Goal: Transaction & Acquisition: Purchase product/service

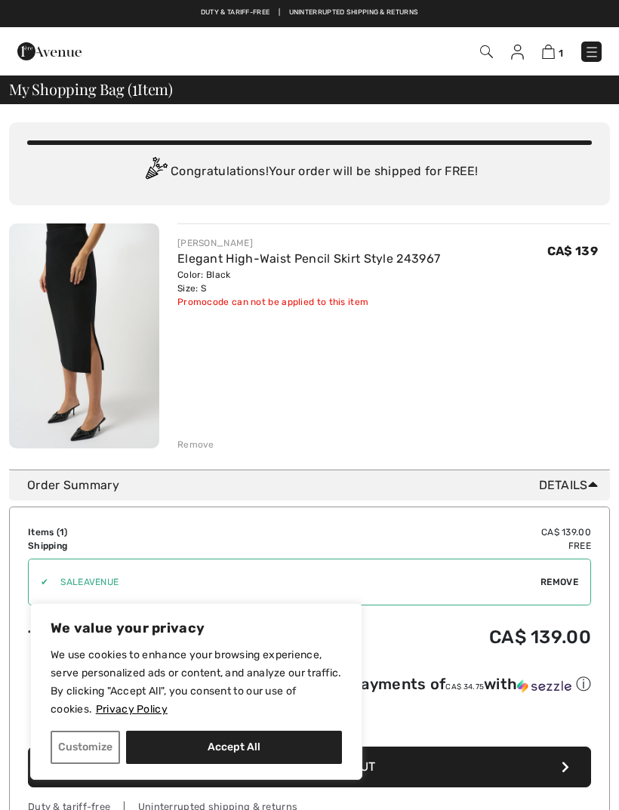
click at [202, 750] on button "Accept All" at bounding box center [234, 747] width 216 height 33
checkbox input "true"
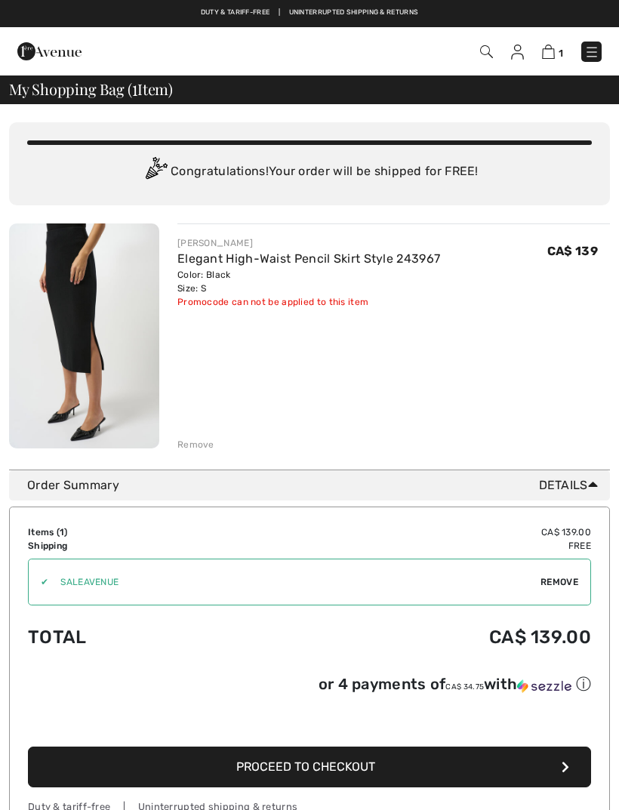
click at [548, 583] on span "Remove" at bounding box center [559, 582] width 38 height 14
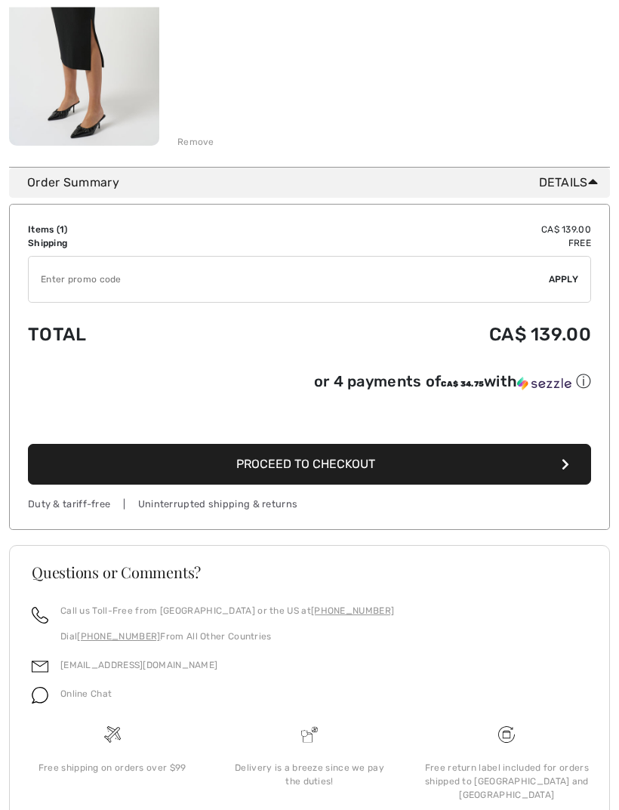
scroll to position [311, 0]
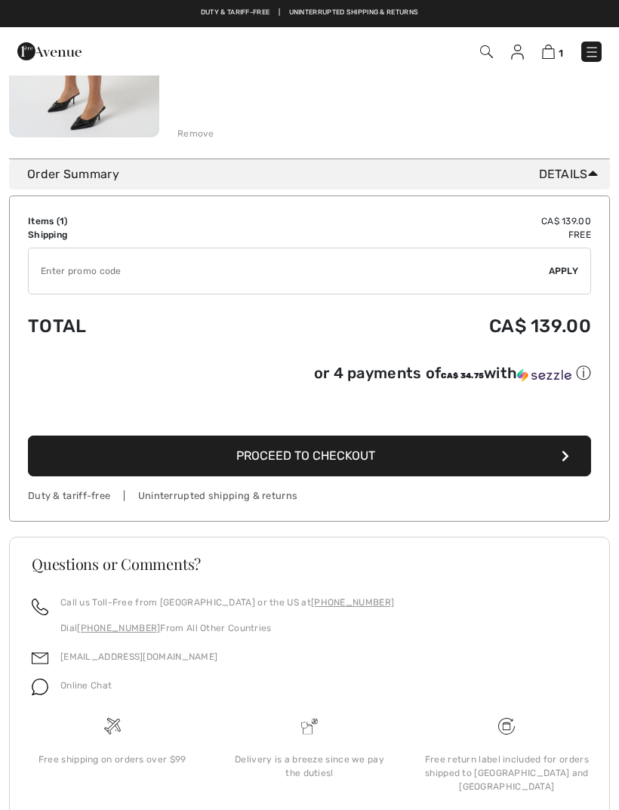
click at [560, 466] on button "Proceed to Checkout" at bounding box center [309, 456] width 563 height 41
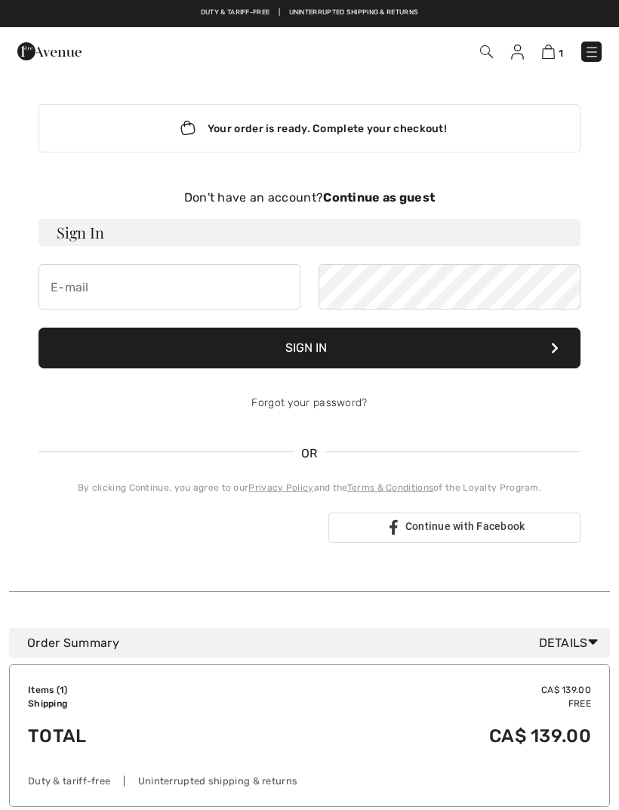
click at [426, 199] on strong "Continue as guest" at bounding box center [379, 197] width 112 height 14
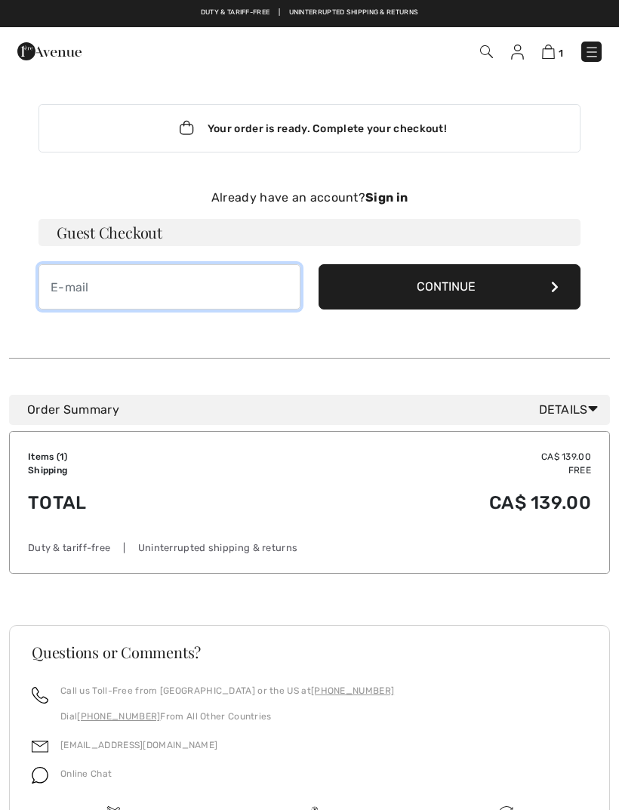
click at [69, 291] on input "email" at bounding box center [169, 286] width 262 height 45
type input "[PERSON_NAME][EMAIL_ADDRESS][PERSON_NAME][DOMAIN_NAME]"
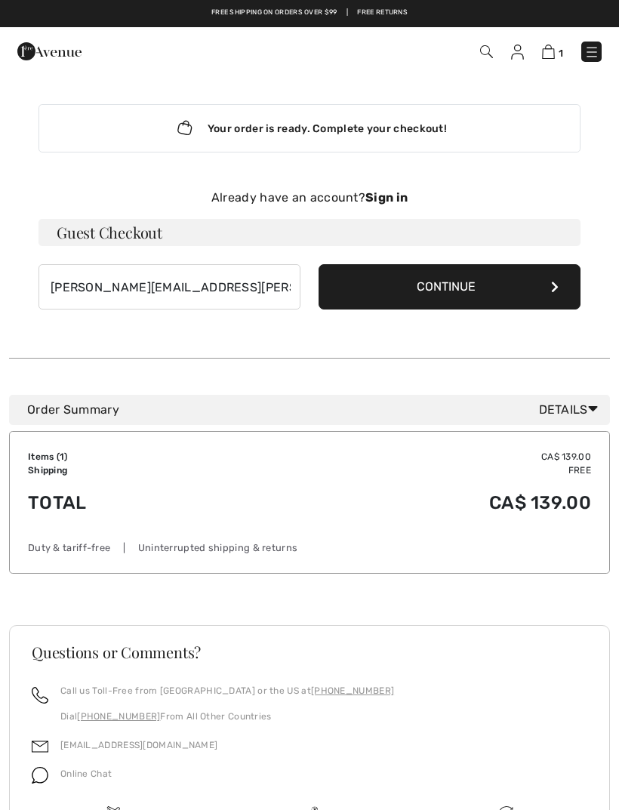
click at [457, 284] on button "Continue" at bounding box center [450, 286] width 262 height 45
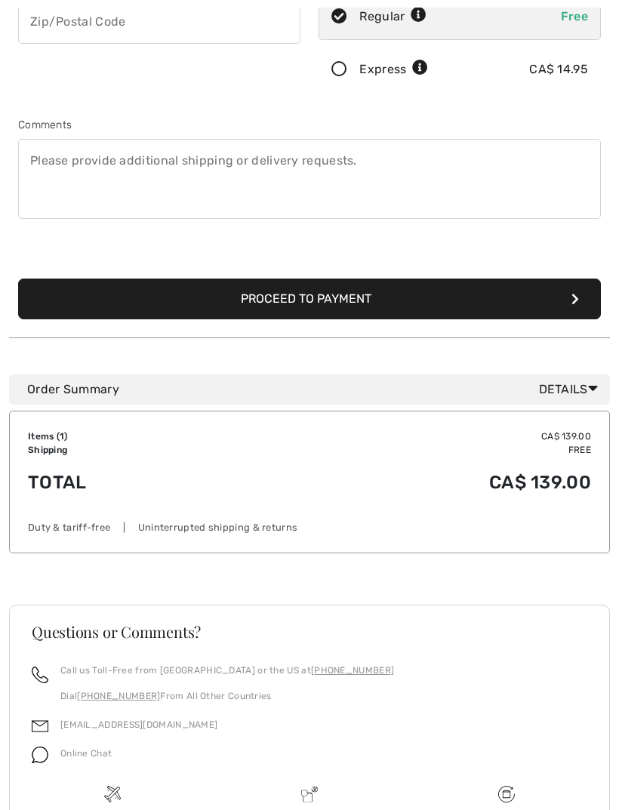
scroll to position [437, 0]
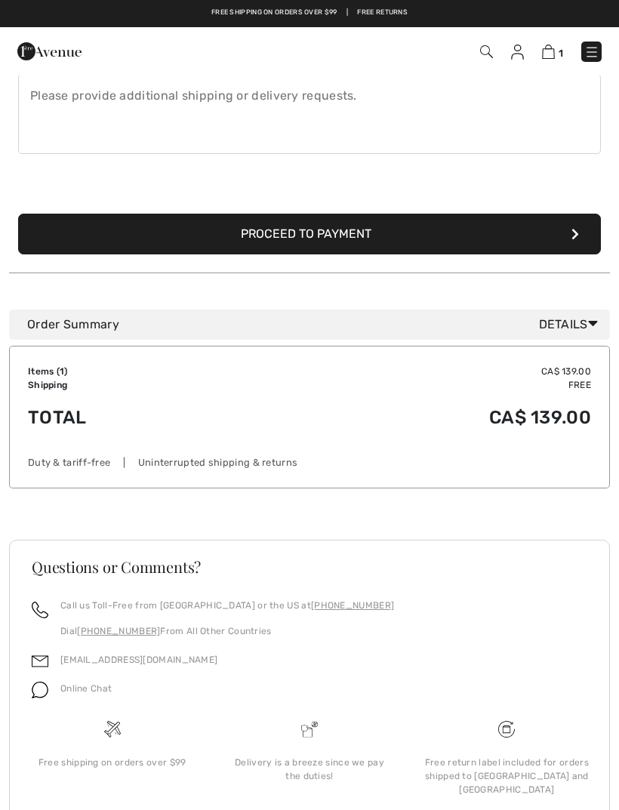
click at [561, 237] on button "Proceed to Payment" at bounding box center [309, 234] width 583 height 41
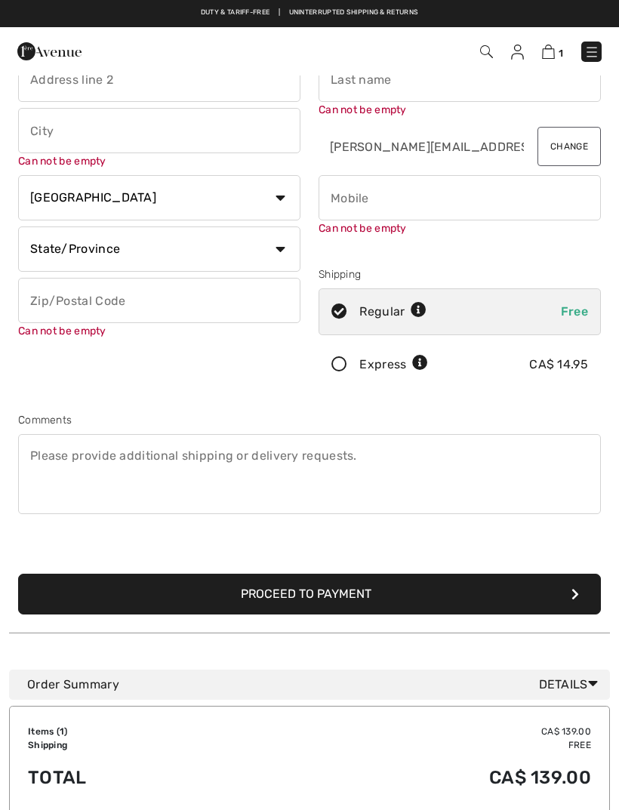
scroll to position [0, 0]
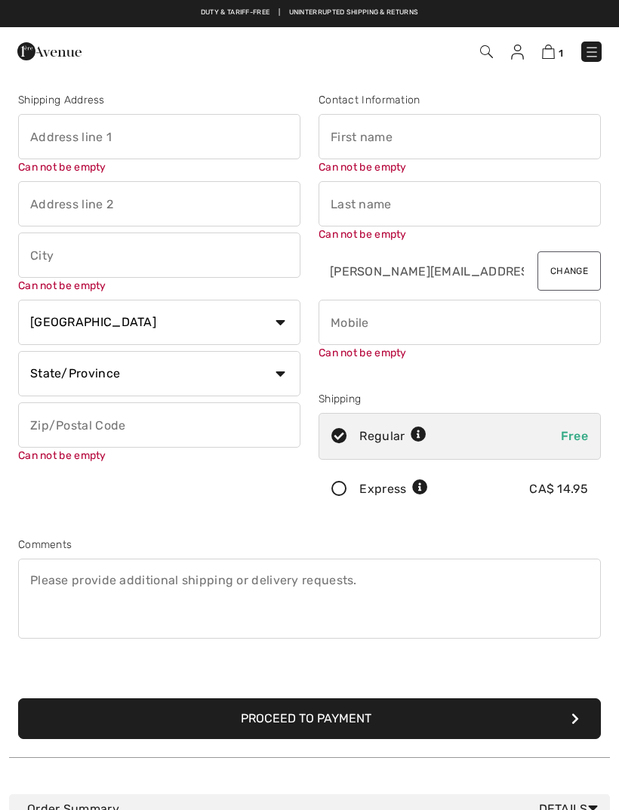
click at [590, 57] on img at bounding box center [591, 52] width 15 height 15
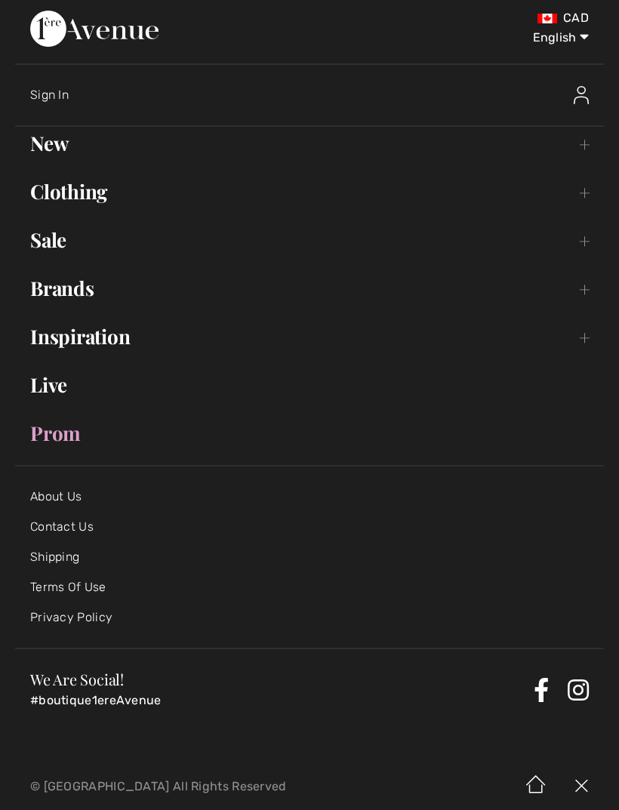
scroll to position [5, 0]
click at [74, 499] on link "About Us" at bounding box center [55, 496] width 51 height 14
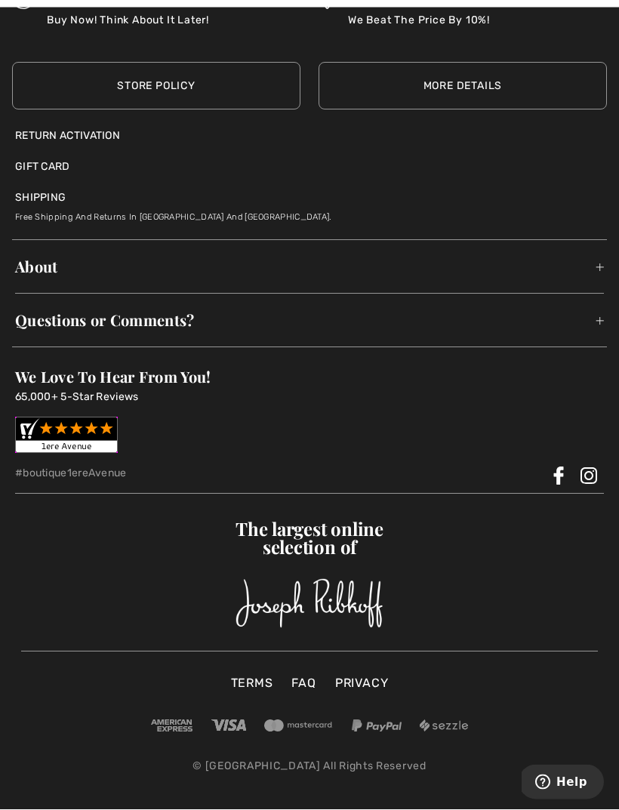
scroll to position [3733, 0]
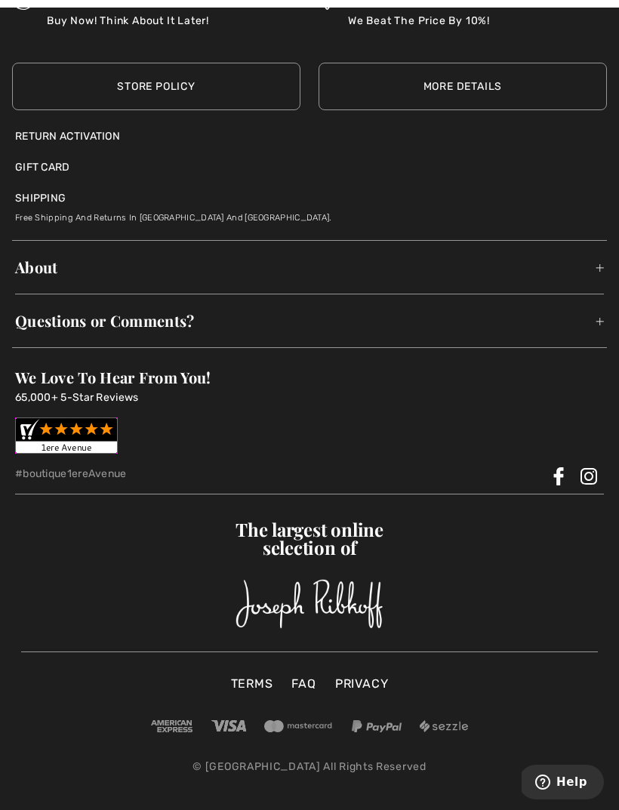
click at [484, 225] on div "Shipping Free shipping and Returns in Canada and United States." at bounding box center [309, 200] width 589 height 50
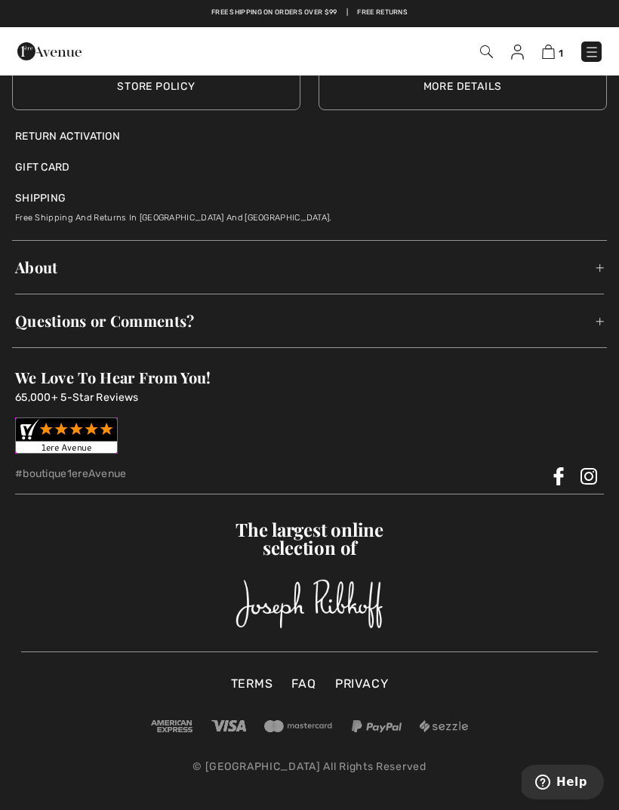
scroll to position [3899, 0]
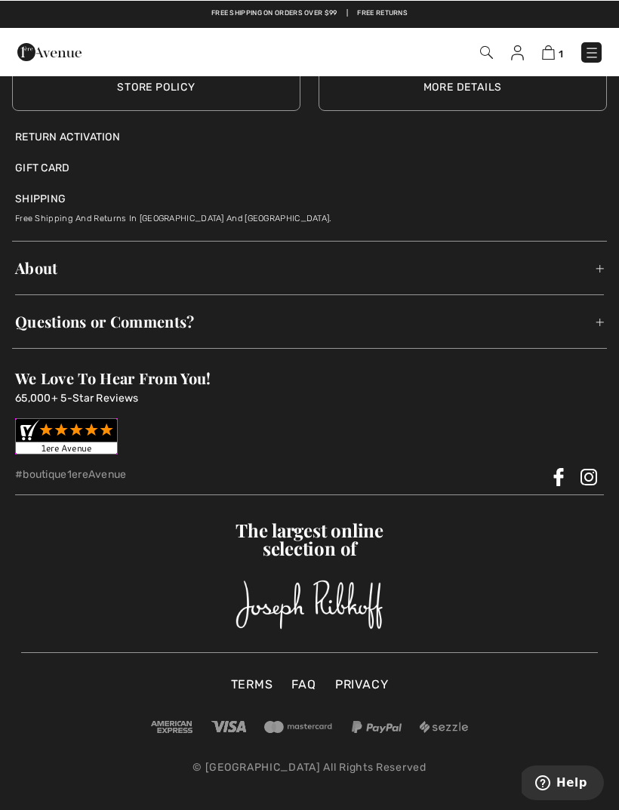
click at [601, 291] on span "About" at bounding box center [309, 267] width 589 height 47
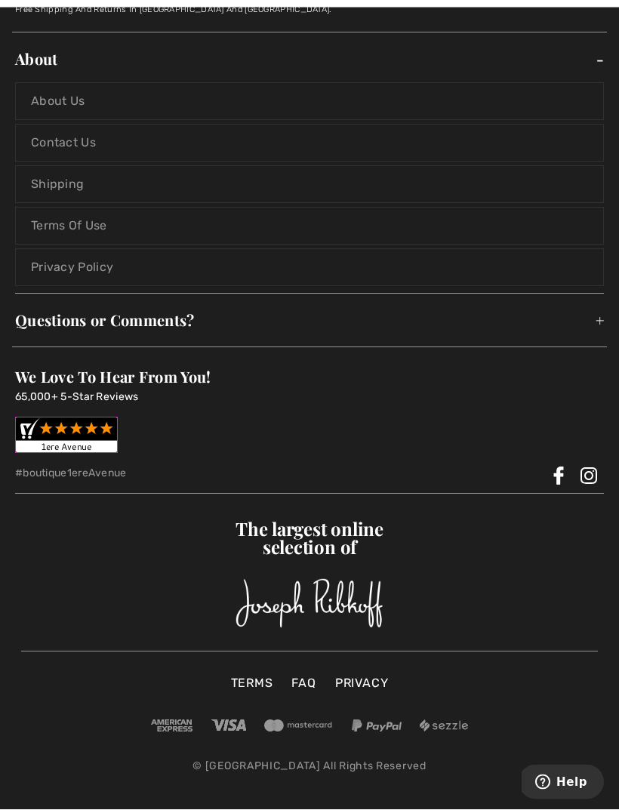
scroll to position [4032, 0]
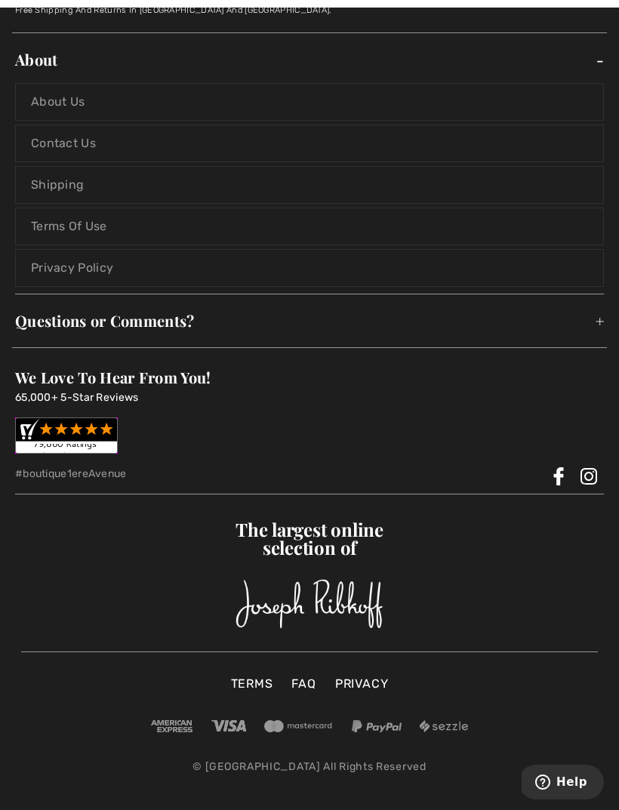
click at [79, 121] on link "About Us" at bounding box center [309, 102] width 589 height 38
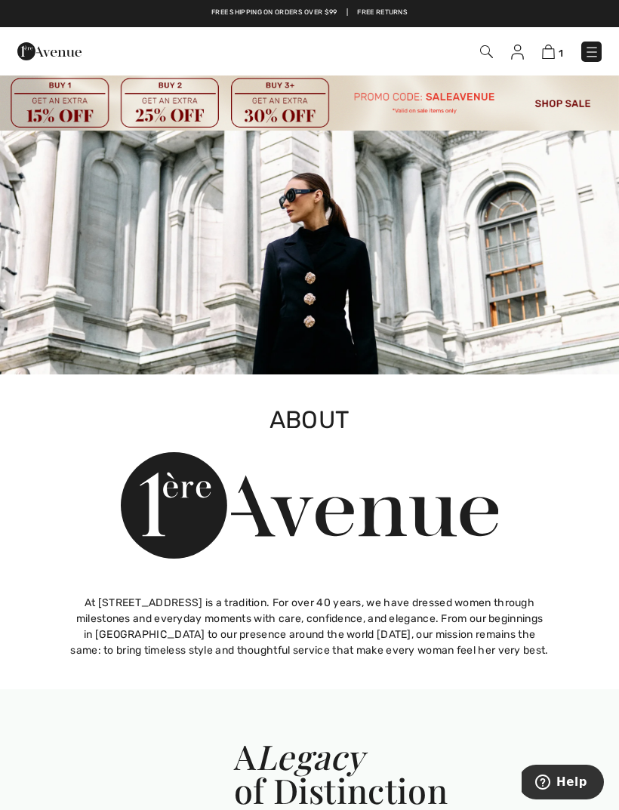
click at [549, 670] on section "ABOUT At 1ère Avenue, elegance is a tradition. For over 40 years, we have dress…" at bounding box center [309, 531] width 528 height 315
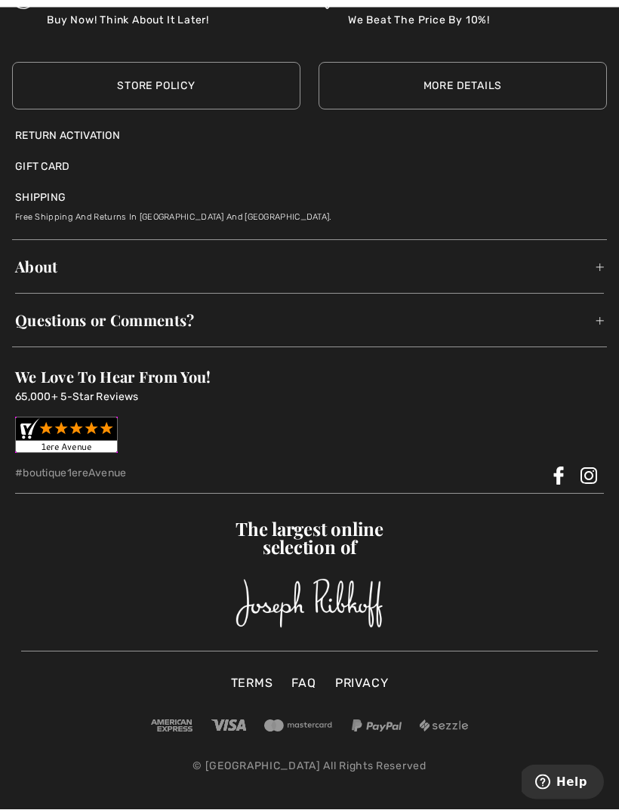
scroll to position [3811, 0]
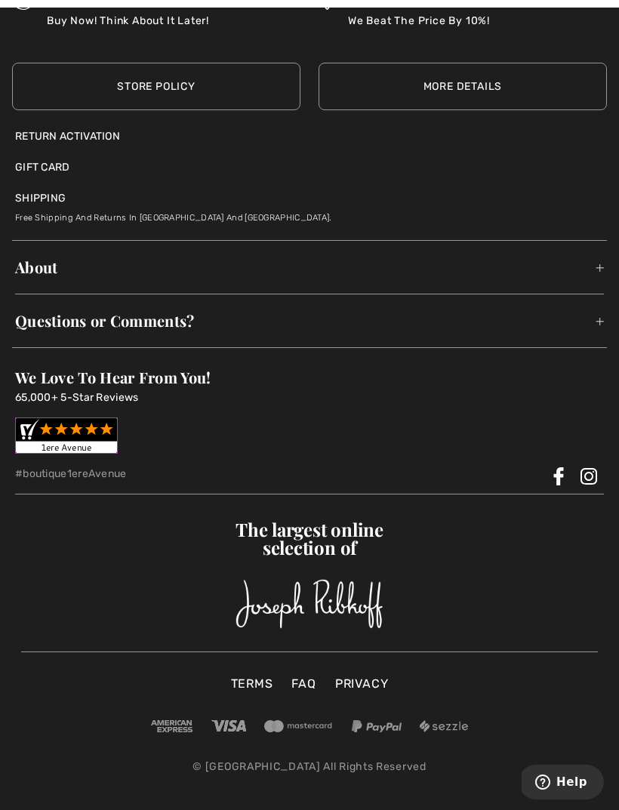
click at [209, 45] on p "Buy Now! Think About It Later!" at bounding box center [128, 29] width 162 height 32
click at [180, 110] on link "Store Policy" at bounding box center [156, 87] width 288 height 48
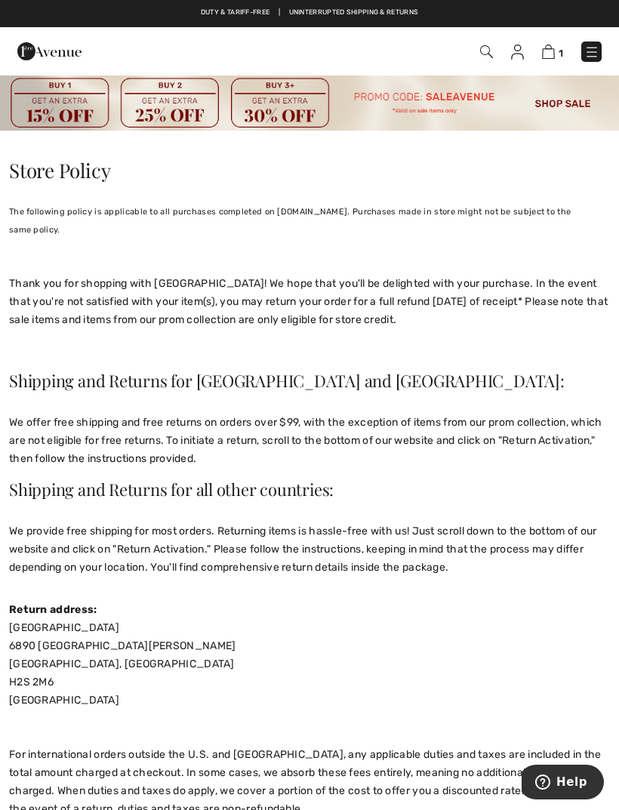
click at [474, 545] on span "We provide free shipping for most orders. Returning items is hassle-free with u…" at bounding box center [303, 549] width 588 height 49
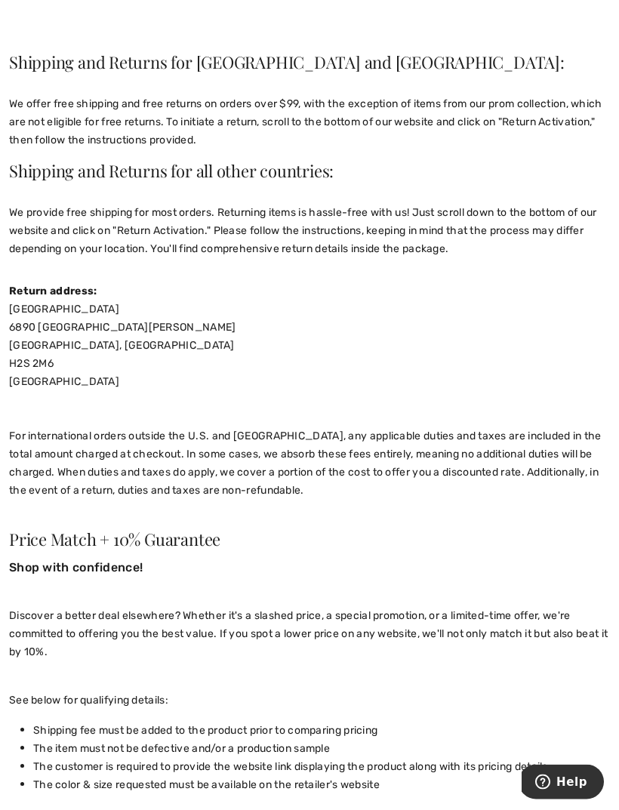
scroll to position [319, 0]
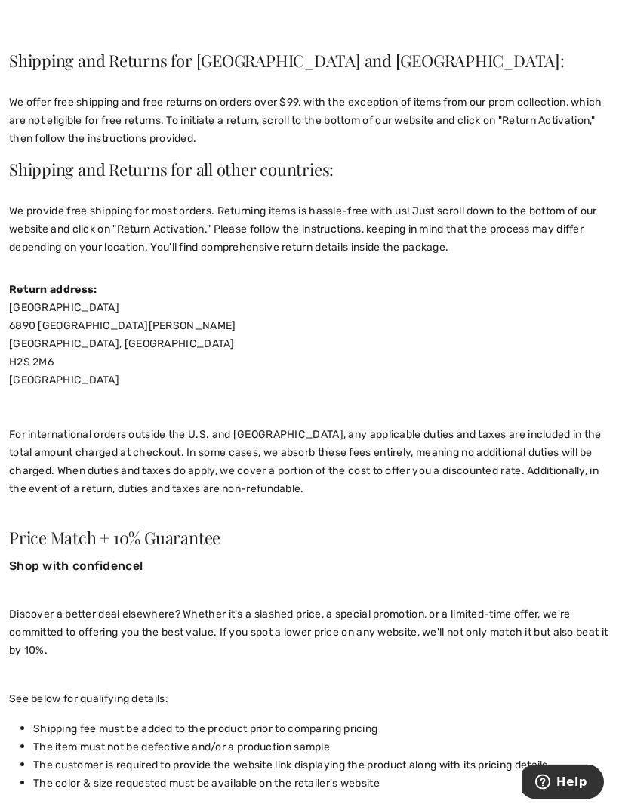
click at [519, 759] on span "The customer is required to provide the website link displaying the product alo…" at bounding box center [290, 765] width 515 height 13
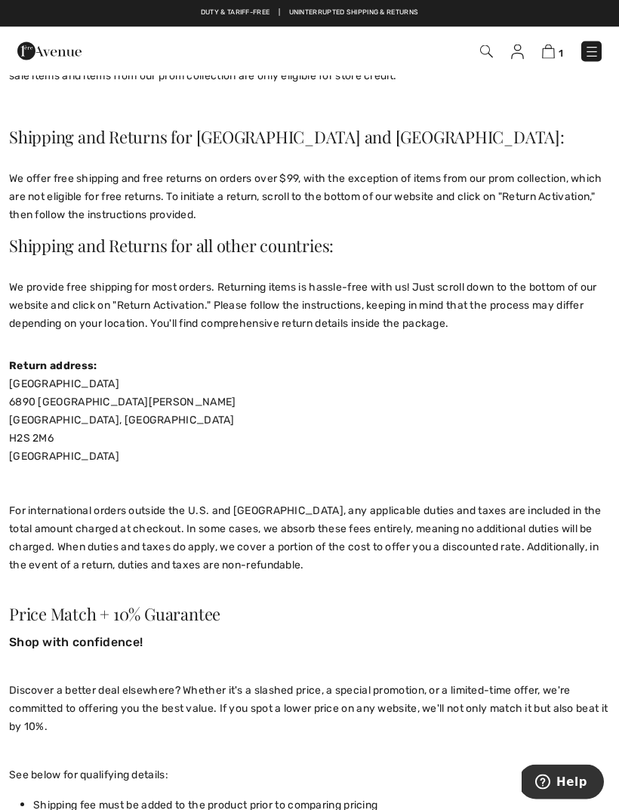
scroll to position [0, 0]
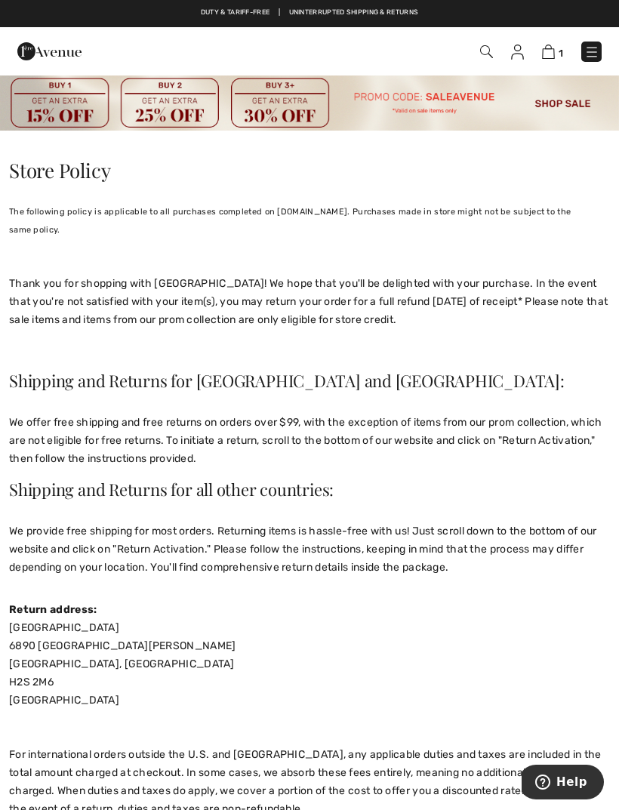
click at [559, 48] on span "1" at bounding box center [561, 53] width 5 height 11
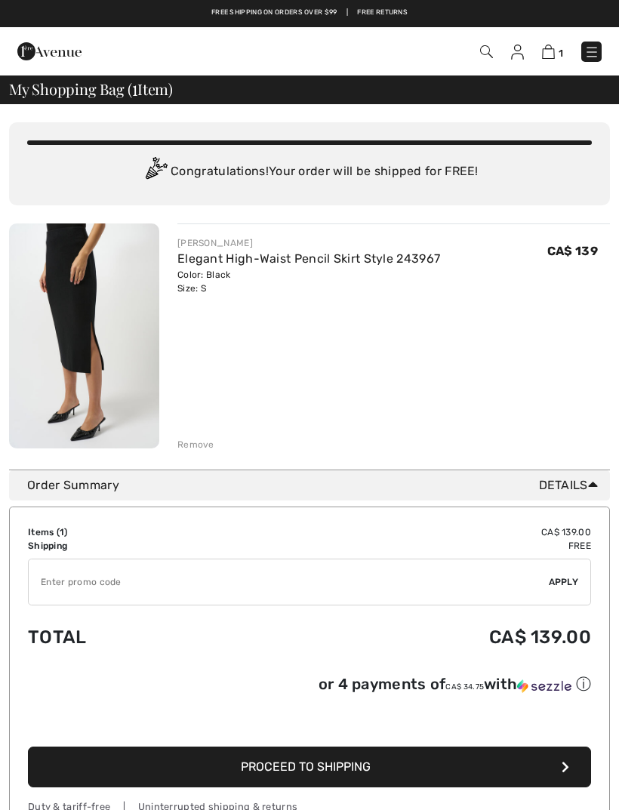
click at [380, 771] on button "Proceed to Shipping" at bounding box center [309, 767] width 563 height 41
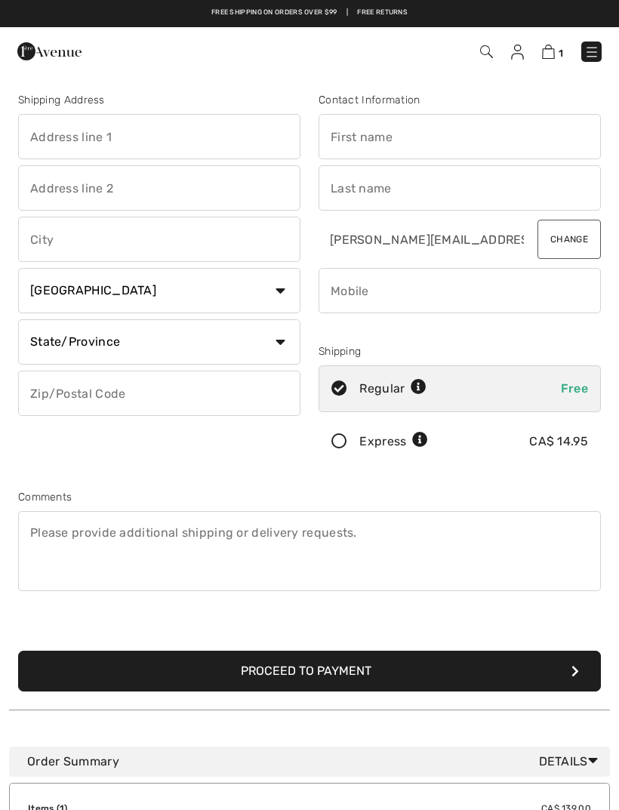
click at [343, 135] on input "text" at bounding box center [460, 136] width 282 height 45
type input "Luce"
click at [349, 190] on input "text" at bounding box center [460, 187] width 282 height 45
click at [337, 137] on input "Luce" at bounding box center [460, 136] width 282 height 45
type input "Piché"
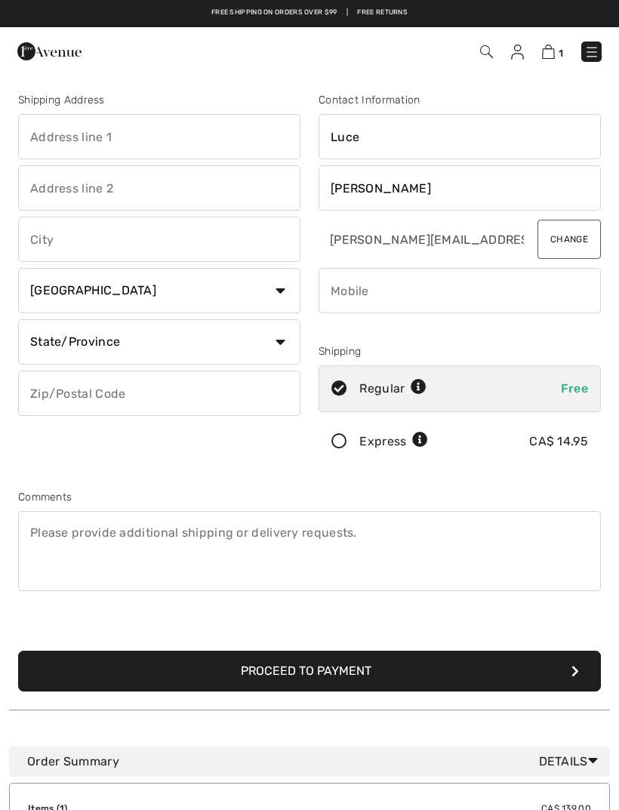
click at [364, 139] on input "Luce" at bounding box center [460, 136] width 282 height 45
type input "L"
type input "Luce"
click at [340, 291] on input "phone" at bounding box center [460, 290] width 282 height 45
type input "5149534790"
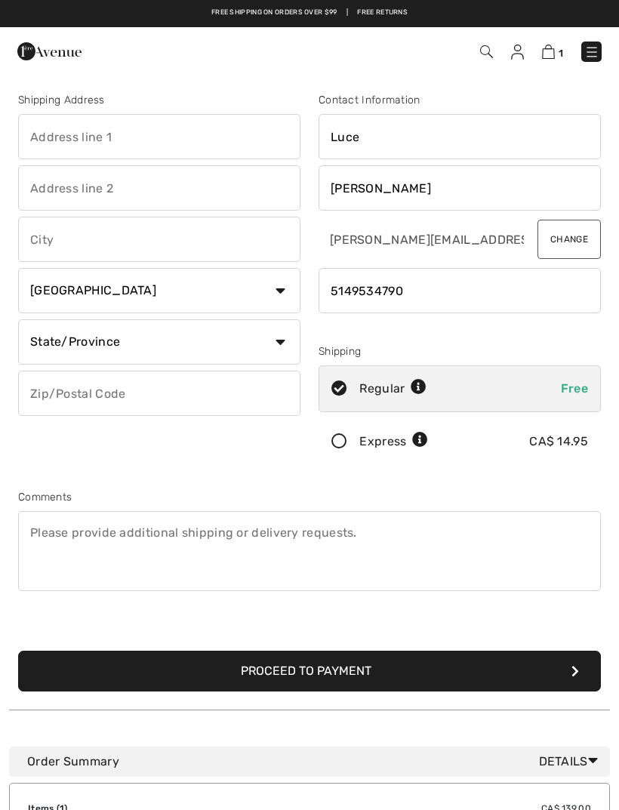
click at [46, 131] on input "text" at bounding box center [159, 136] width 282 height 45
type input "6100 Chemin Deacon #11 LM"
click at [57, 236] on input "text" at bounding box center [159, 239] width 282 height 45
type input "Montréal"
click at [281, 346] on select "State/Province Alberta British Columbia Manitoba New Brunswick Newfoundland and…" at bounding box center [159, 341] width 282 height 45
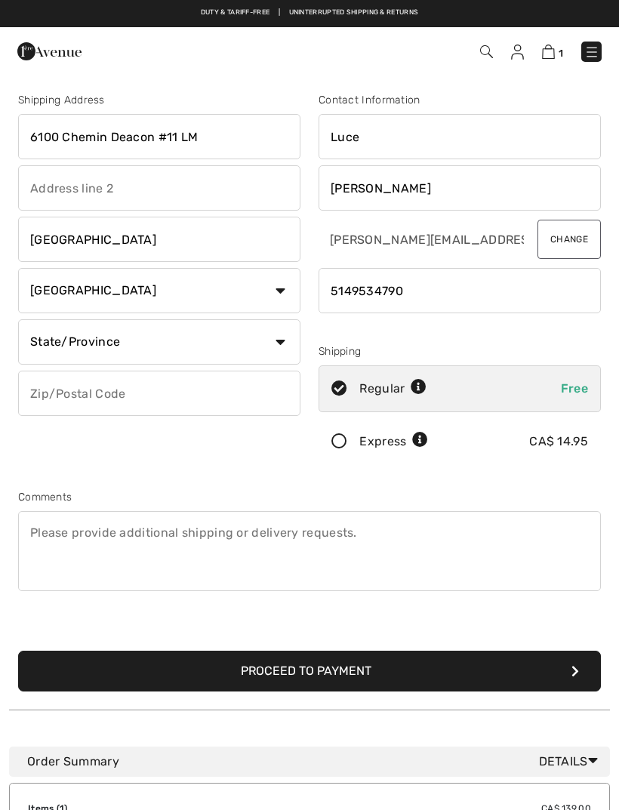
select select "QC"
click at [51, 394] on input "text" at bounding box center [159, 393] width 282 height 45
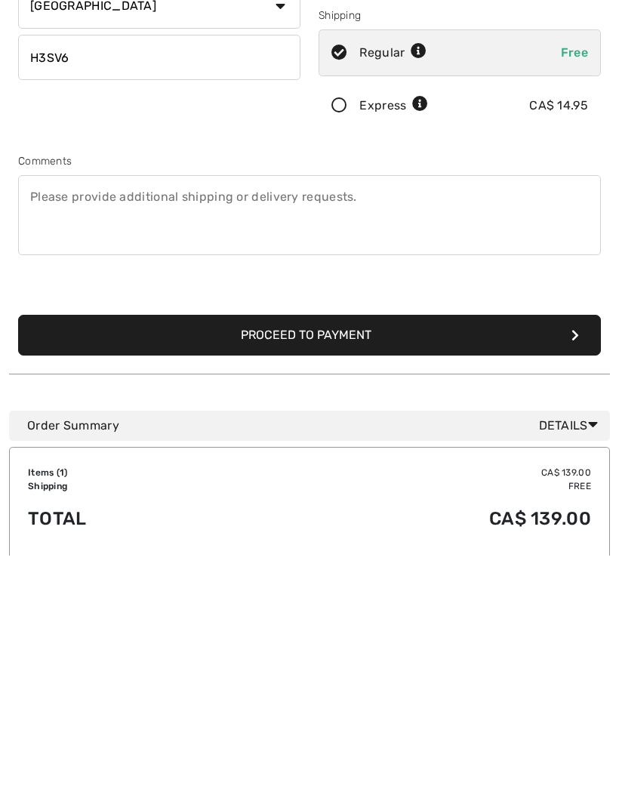
scroll to position [82, 0]
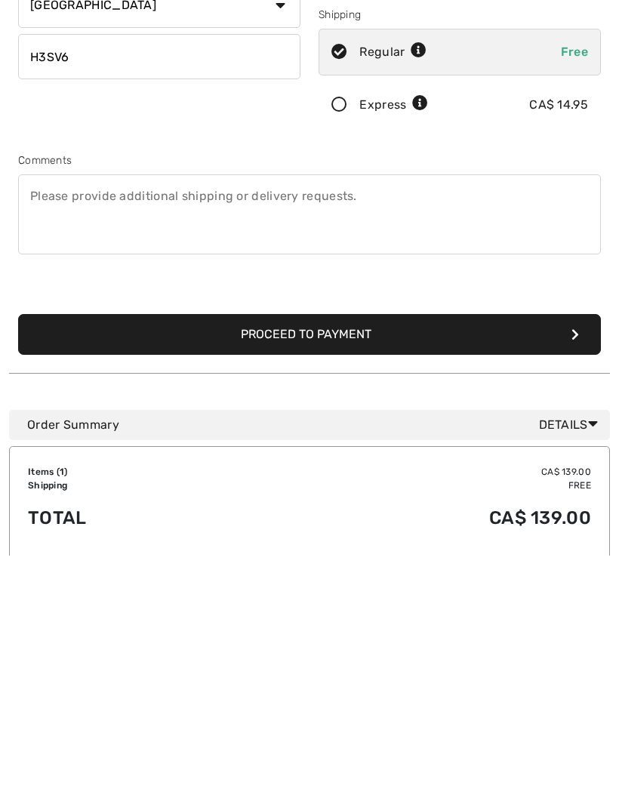
type input "H3SV6"
click at [574, 583] on icon "submit" at bounding box center [575, 589] width 8 height 12
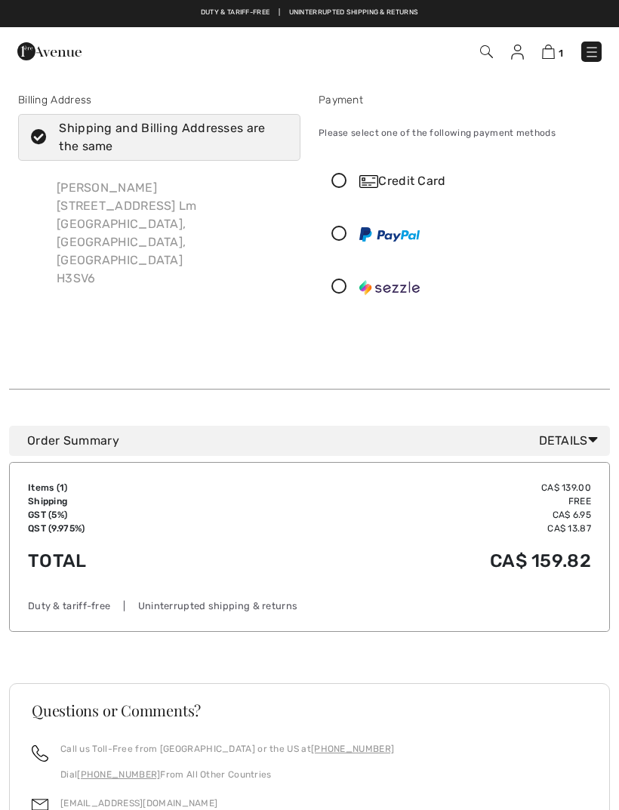
click at [480, 705] on h3 "Questions or Comments?" at bounding box center [310, 710] width 556 height 15
click at [393, 176] on div "Credit Card" at bounding box center [474, 181] width 231 height 18
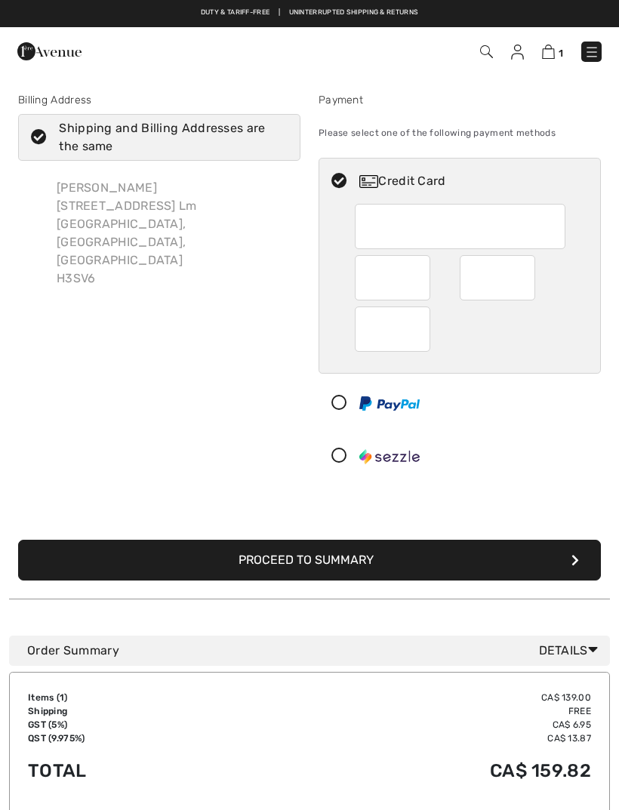
click at [558, 470] on div at bounding box center [453, 455] width 269 height 45
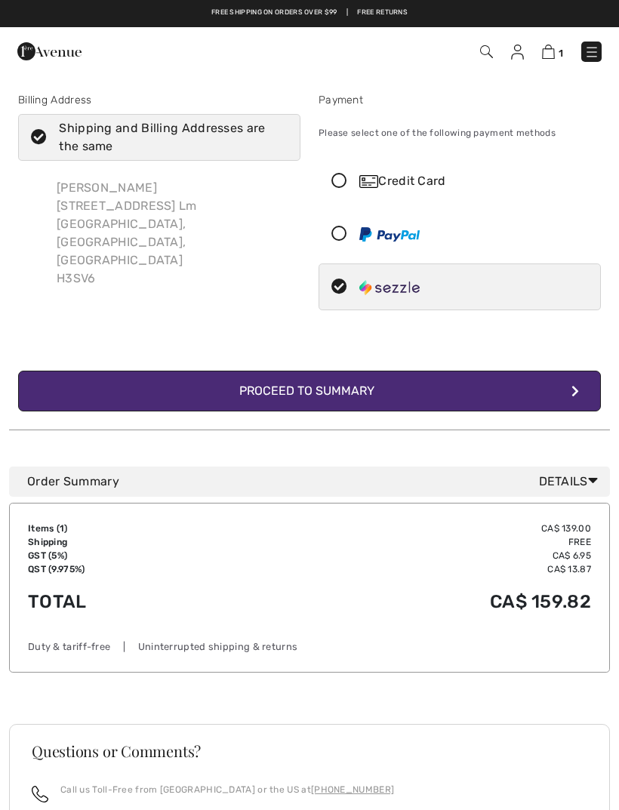
click at [343, 241] on icon at bounding box center [339, 234] width 40 height 16
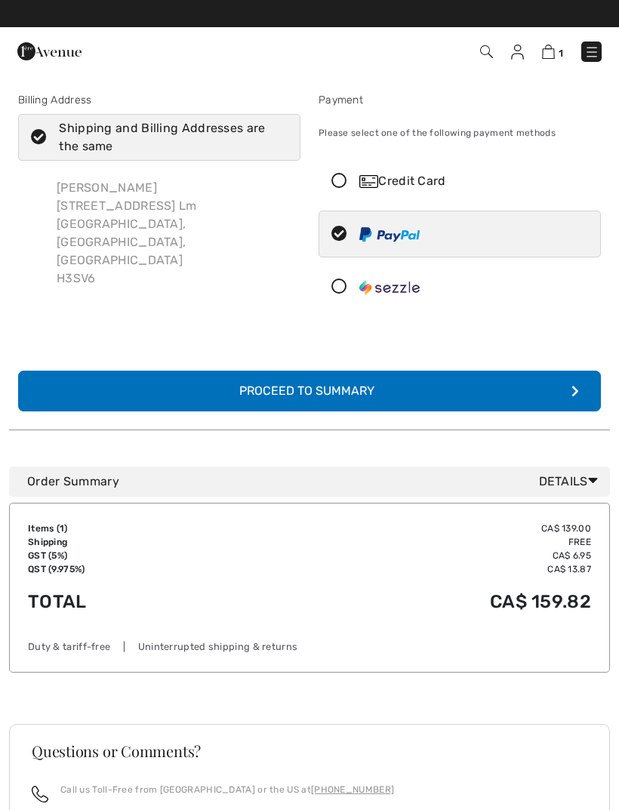
click at [558, 389] on button "Complete Your Order with PayPal Proceed to Summary" at bounding box center [309, 391] width 583 height 41
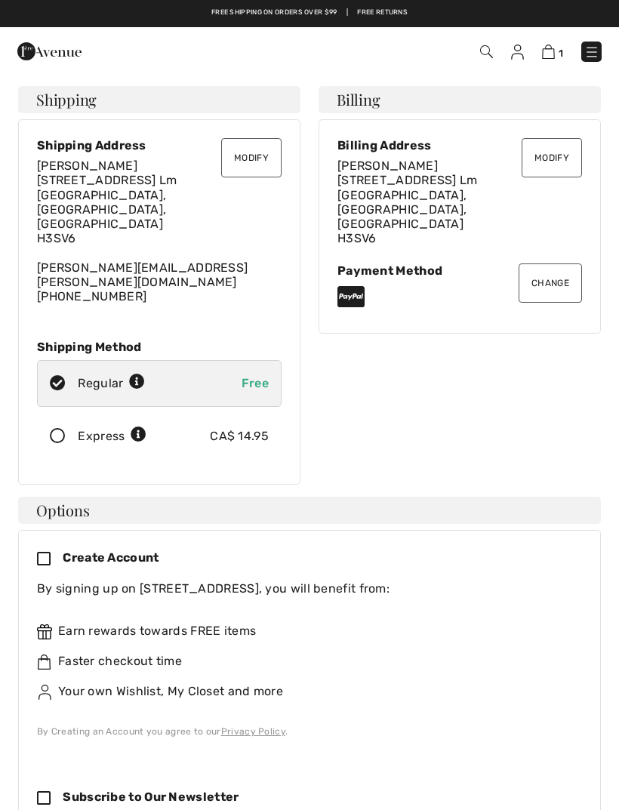
click at [374, 263] on div "Change Payment Method" at bounding box center [459, 285] width 245 height 45
click at [545, 263] on button "Change" at bounding box center [550, 282] width 63 height 39
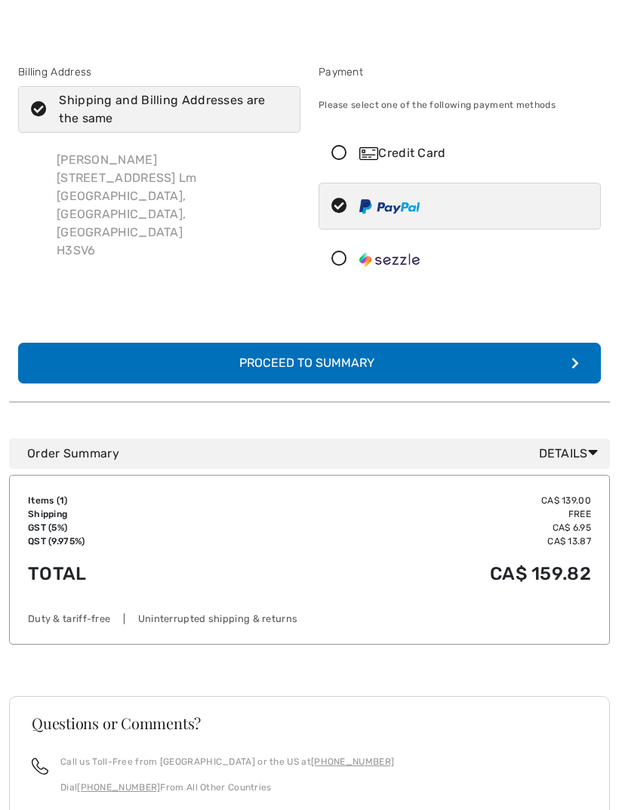
click at [485, 198] on div at bounding box center [453, 205] width 269 height 45
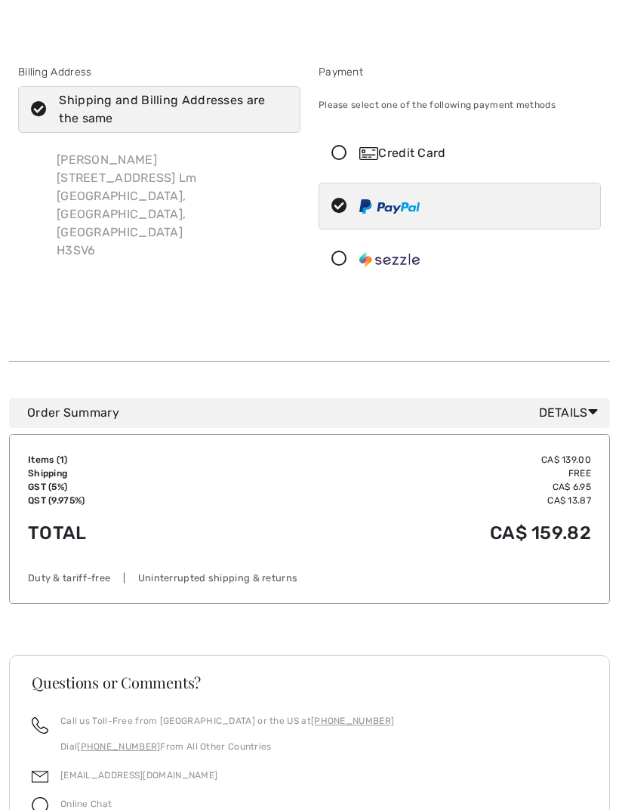
radio input "true"
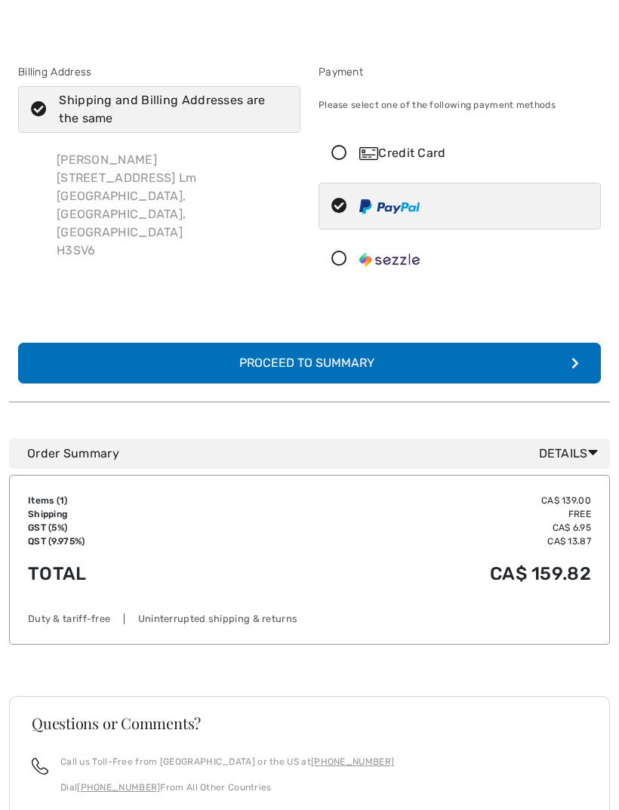
click at [578, 362] on icon "submit" at bounding box center [575, 363] width 8 height 12
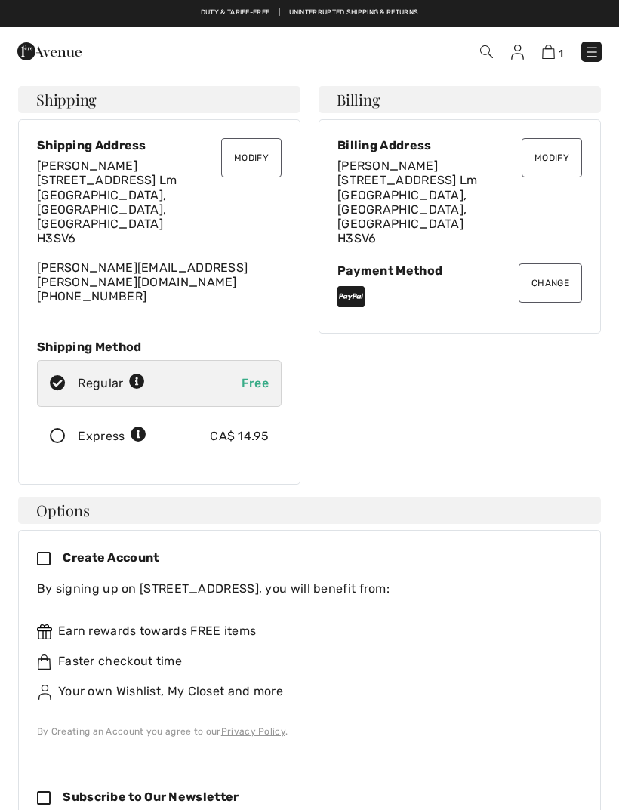
click at [473, 694] on div "Create Account By signing up on 1ère Avenue, you will benefit from: Earn reward…" at bounding box center [309, 806] width 583 height 552
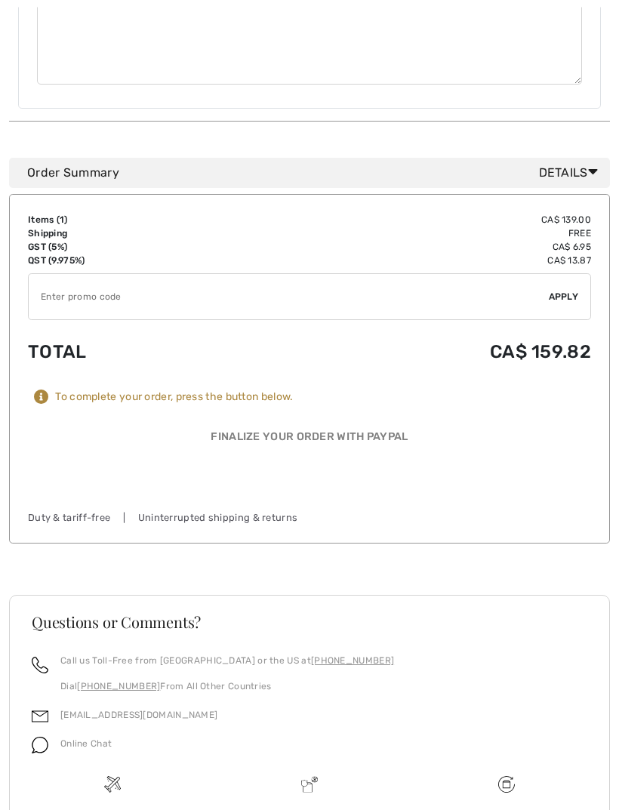
scroll to position [1322, 0]
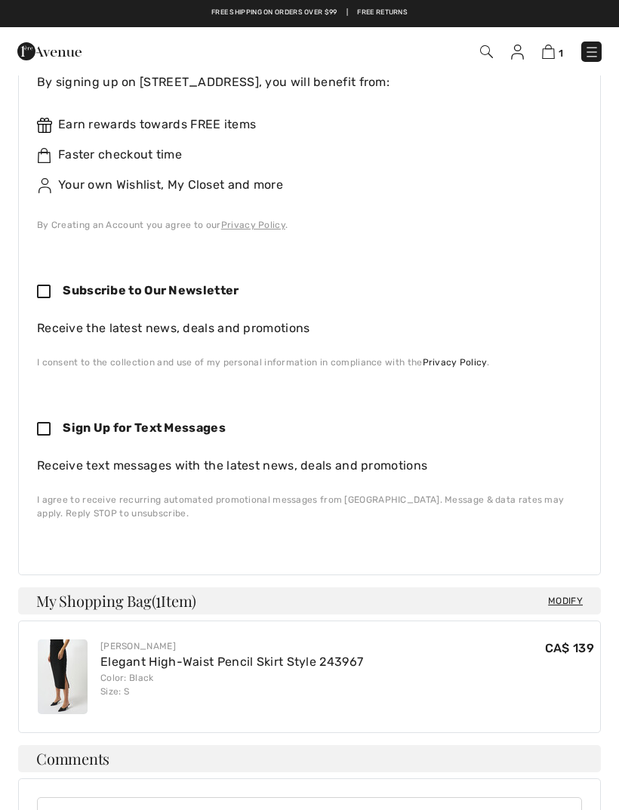
scroll to position [506, 0]
